Goal: Information Seeking & Learning: Understand process/instructions

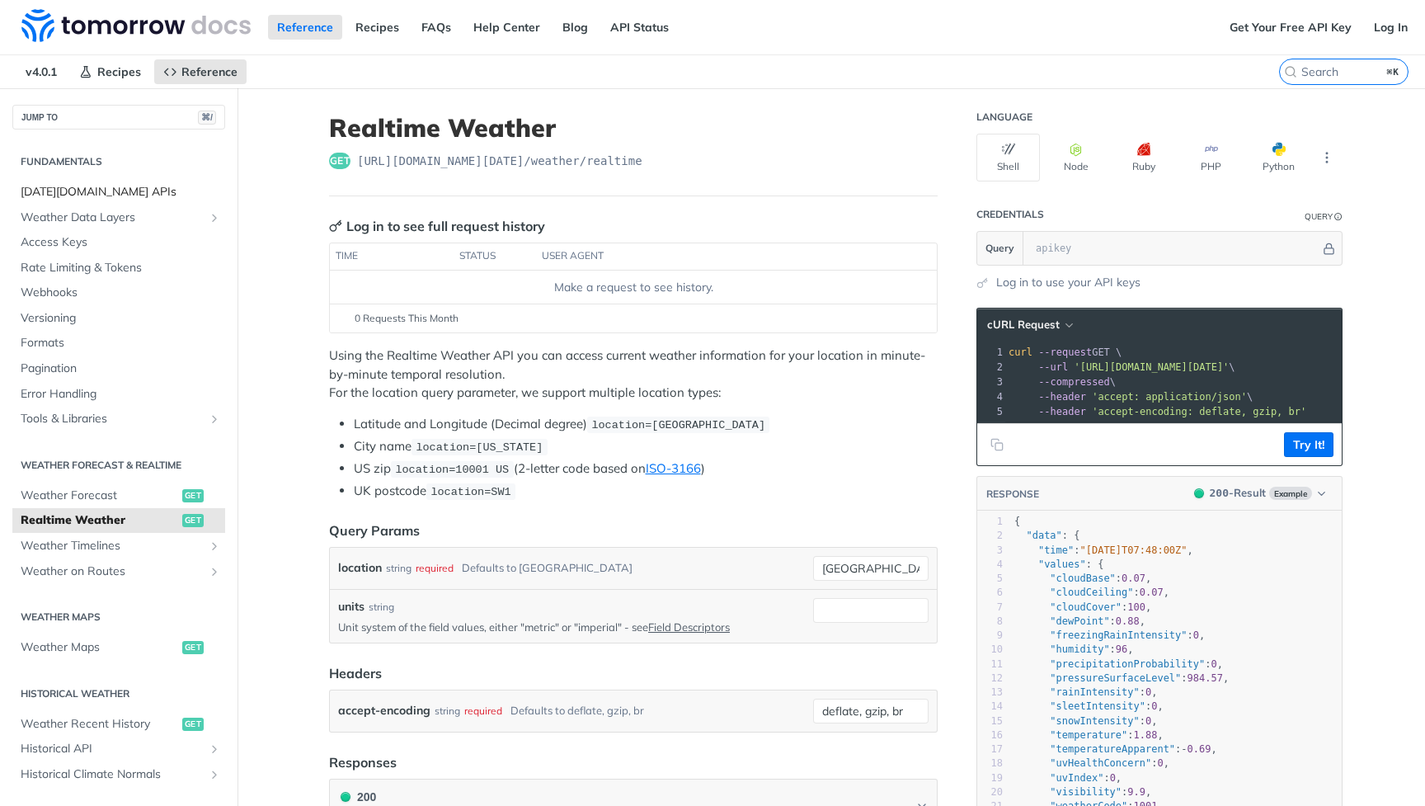
click at [111, 193] on span "[DATE][DOMAIN_NAME] APIs" at bounding box center [121, 192] width 200 height 16
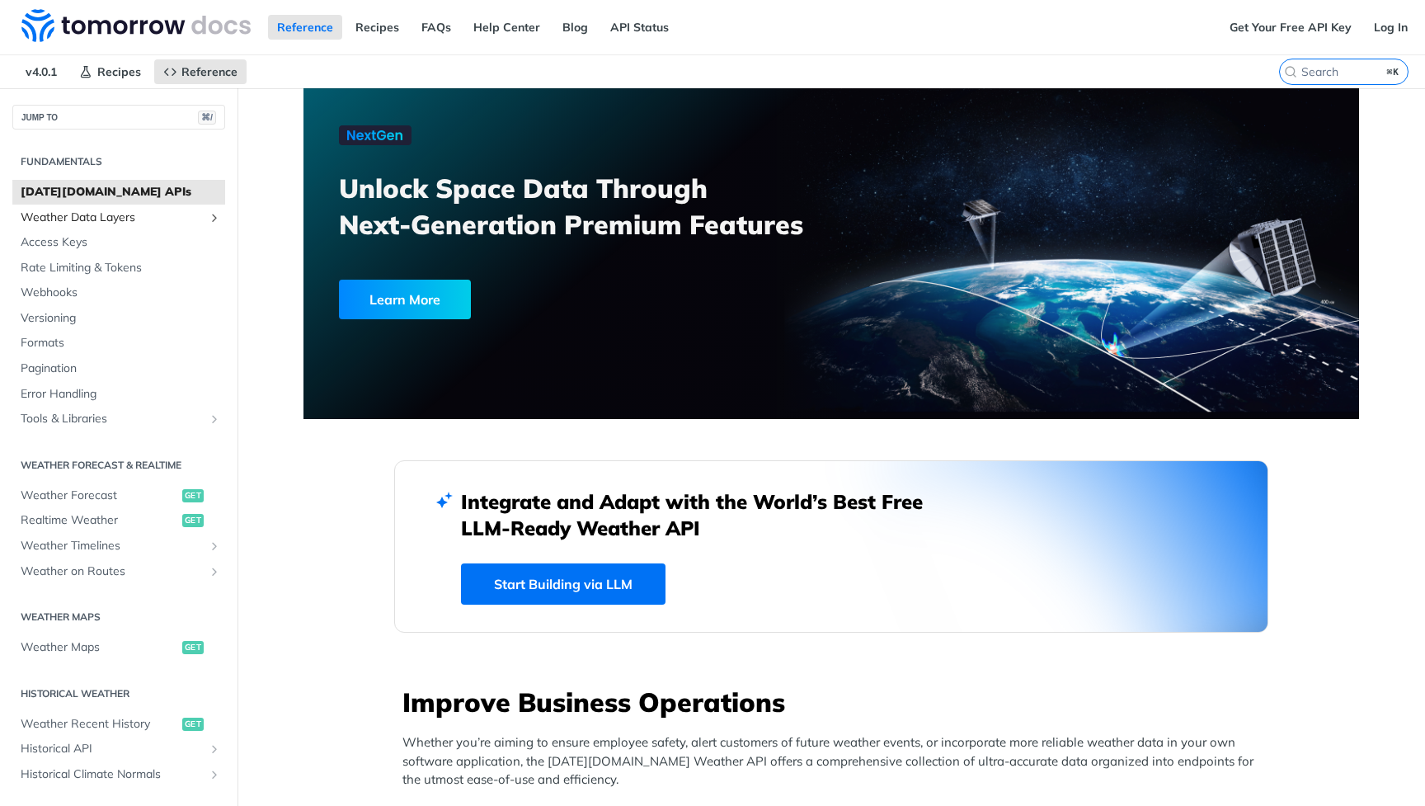
click at [104, 209] on span "Weather Data Layers" at bounding box center [112, 217] width 183 height 16
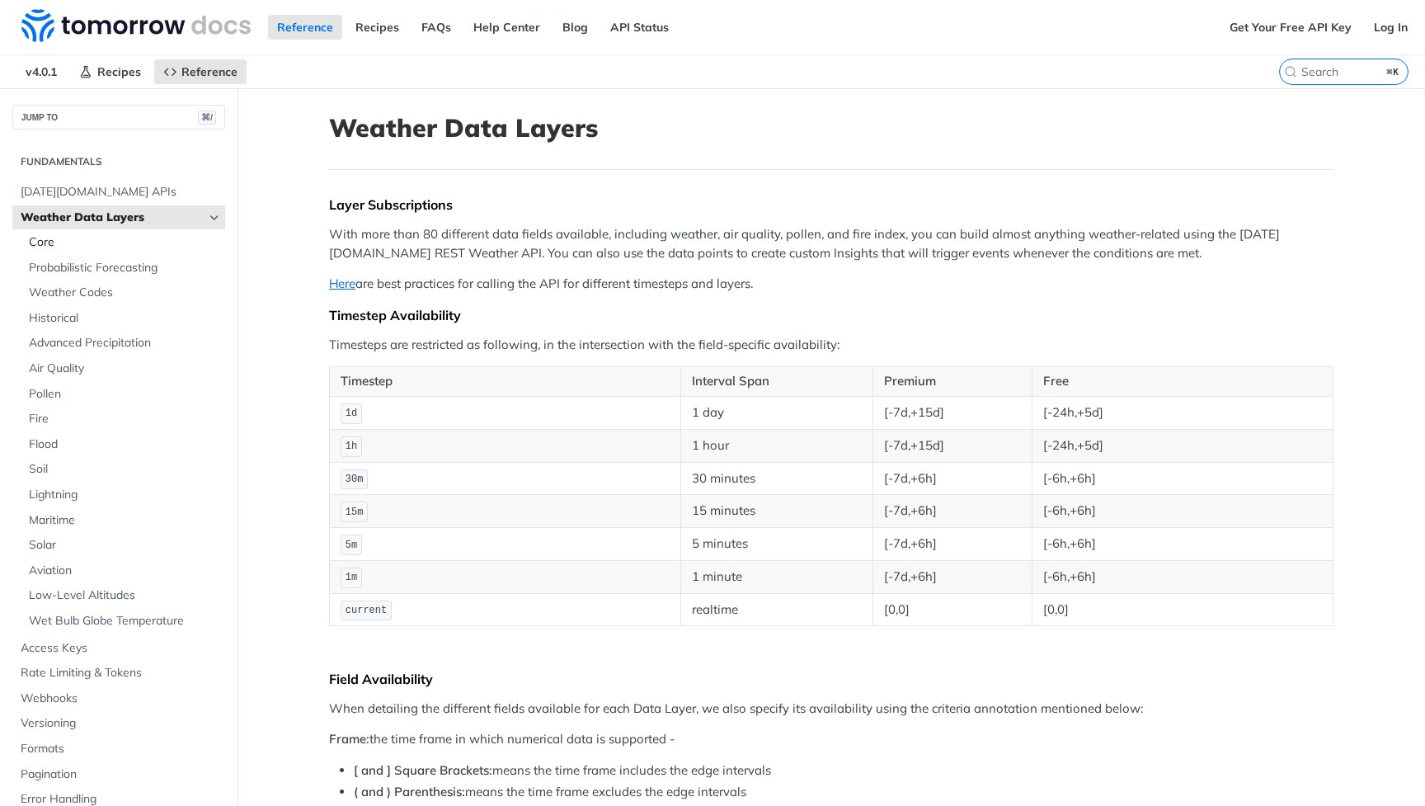
click at [69, 243] on span "Core" at bounding box center [125, 242] width 192 height 16
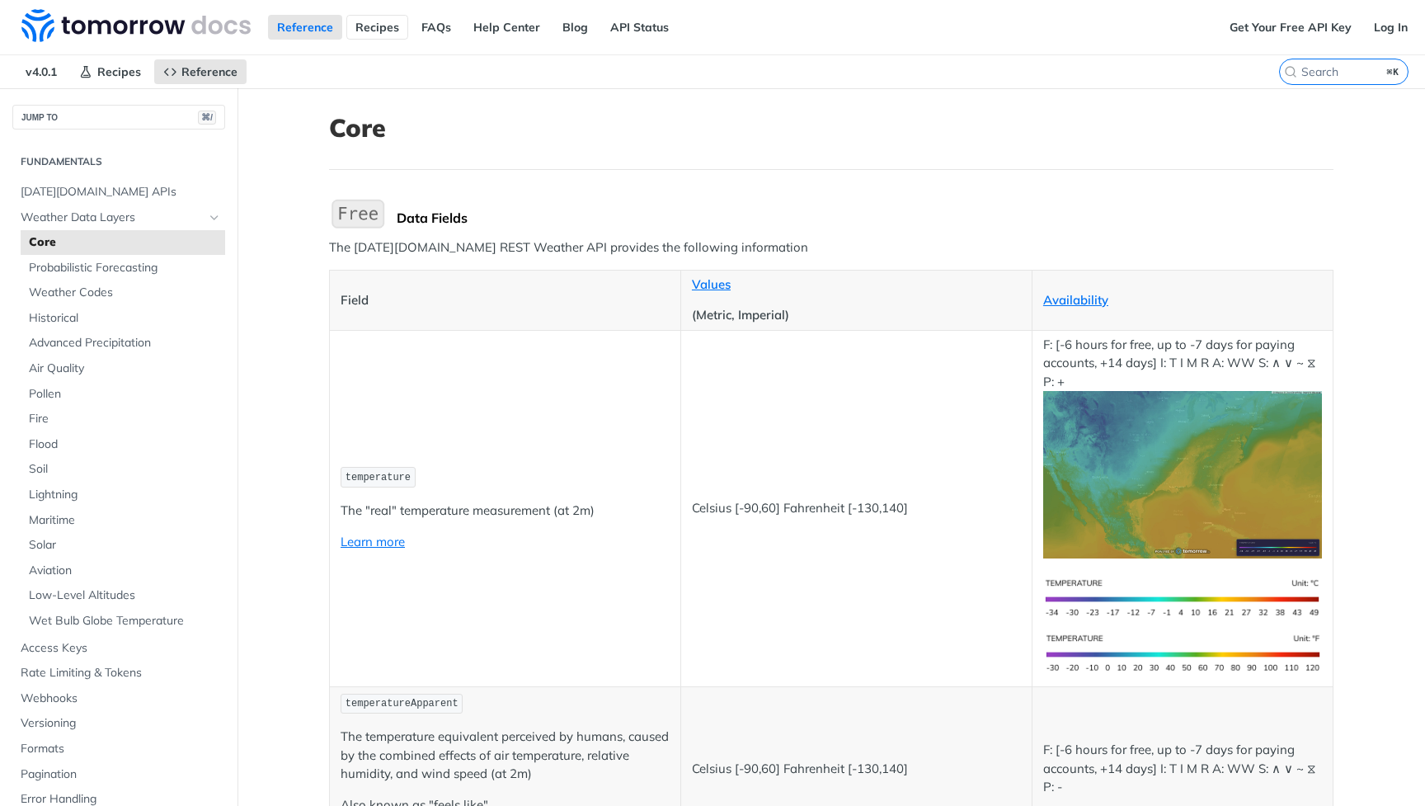
click at [368, 31] on link "Recipes" at bounding box center [377, 27] width 62 height 25
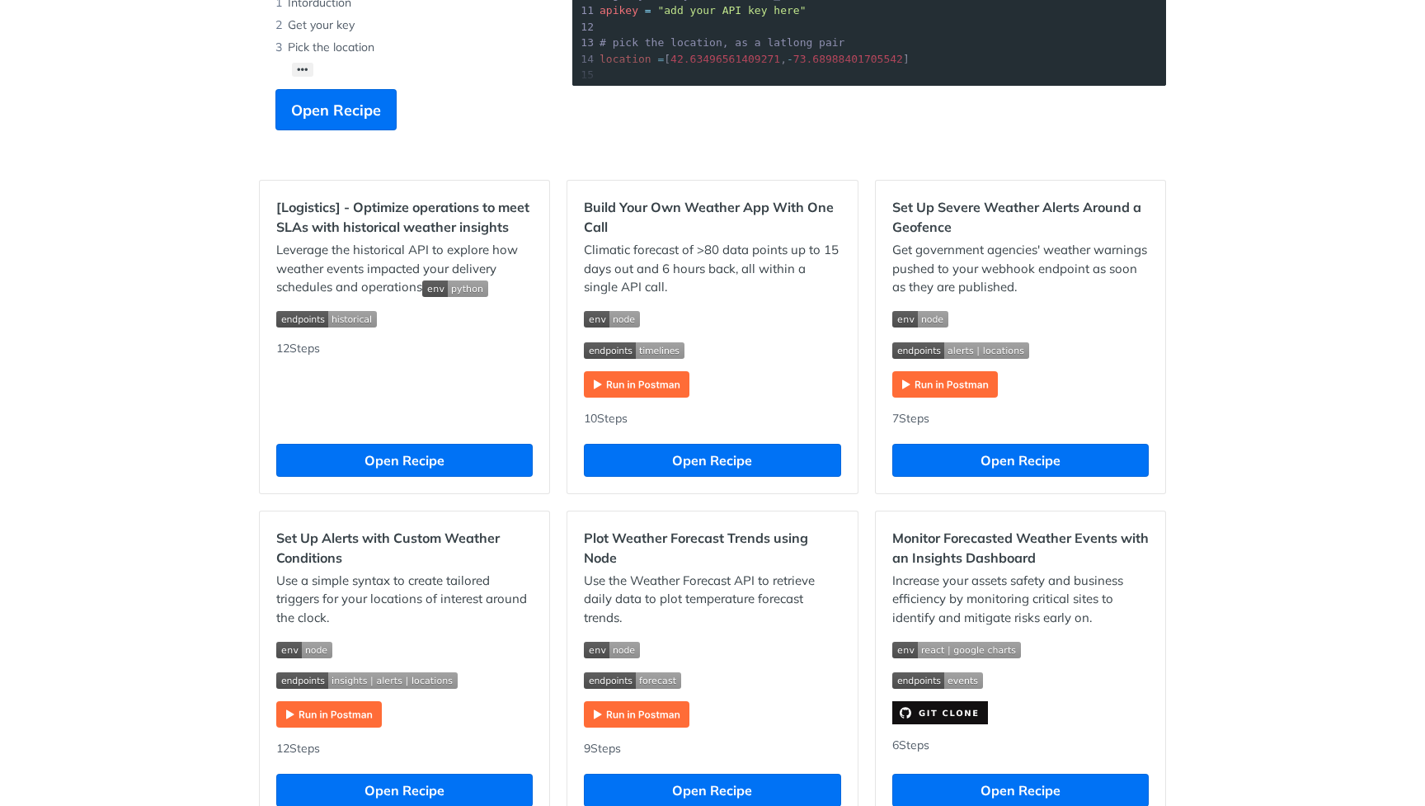
scroll to position [417, 0]
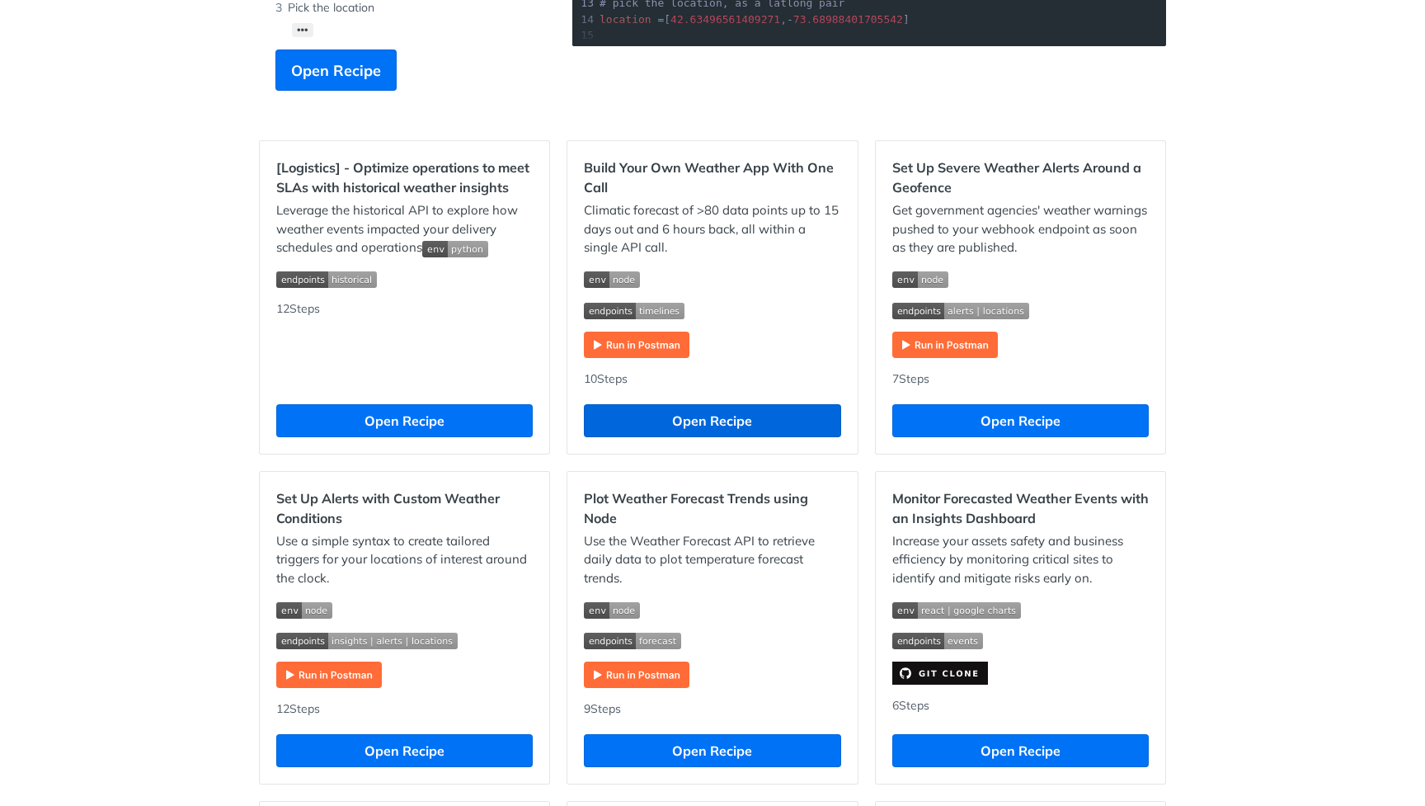
click at [694, 422] on button "Open Recipe" at bounding box center [712, 420] width 257 height 33
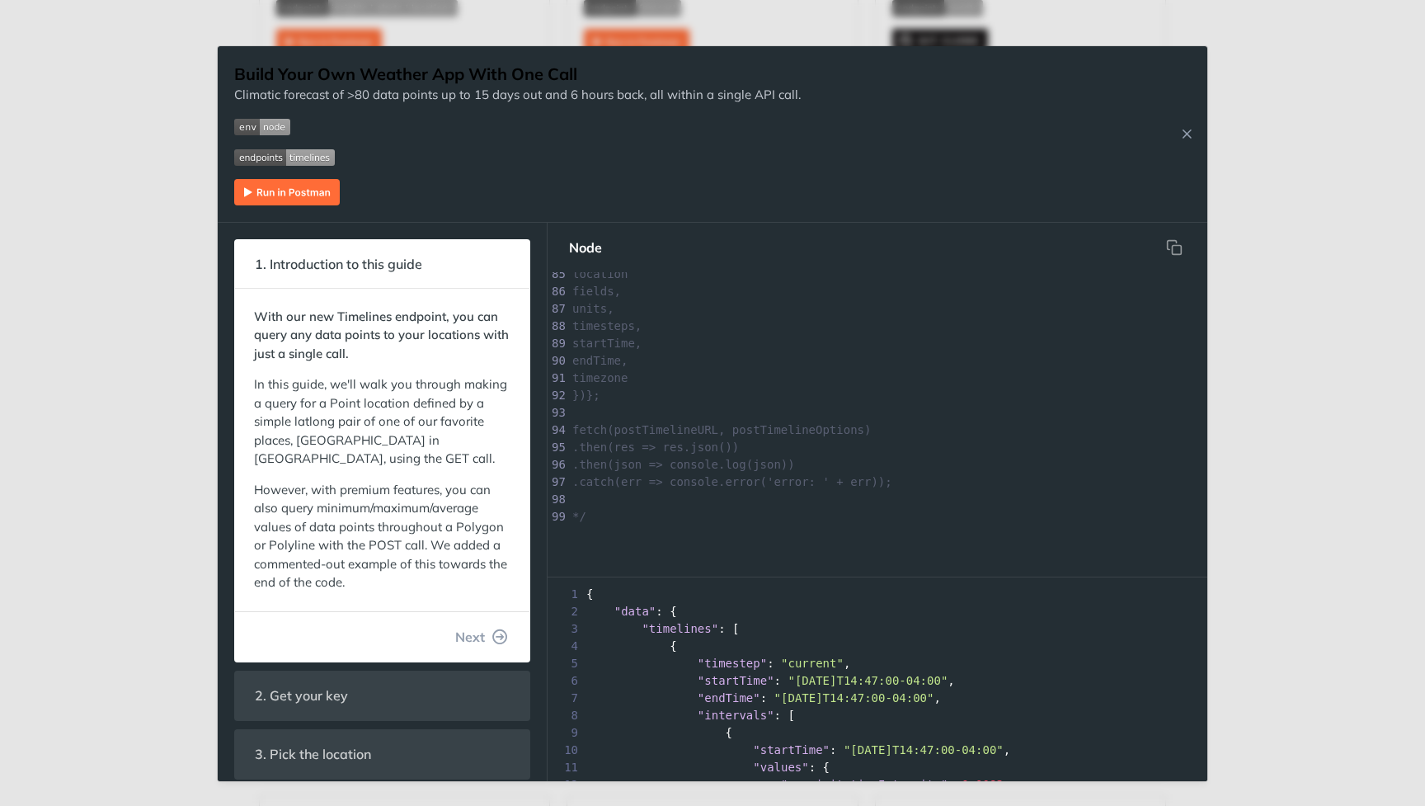
scroll to position [1068, 0]
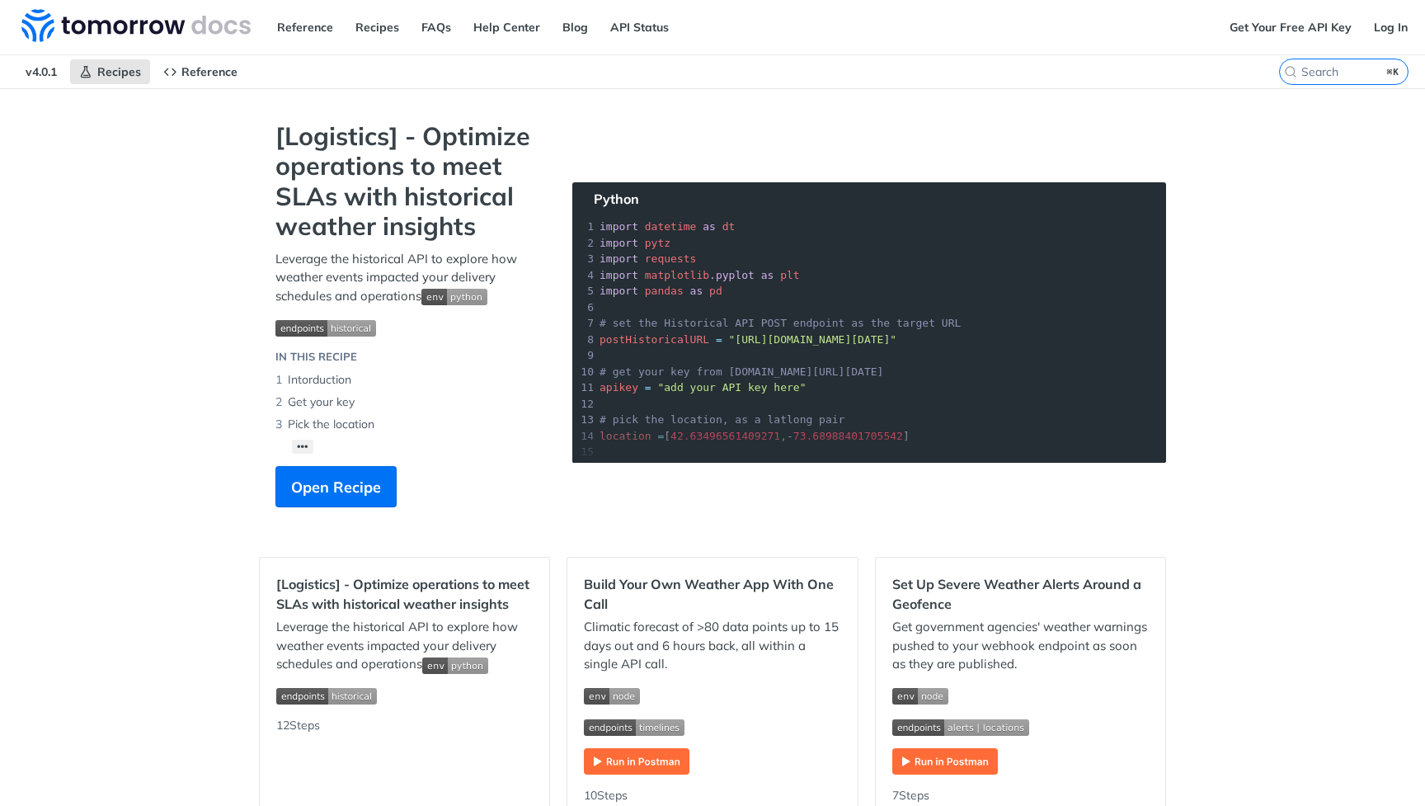
scroll to position [-1, 0]
